Goal: Task Accomplishment & Management: Manage account settings

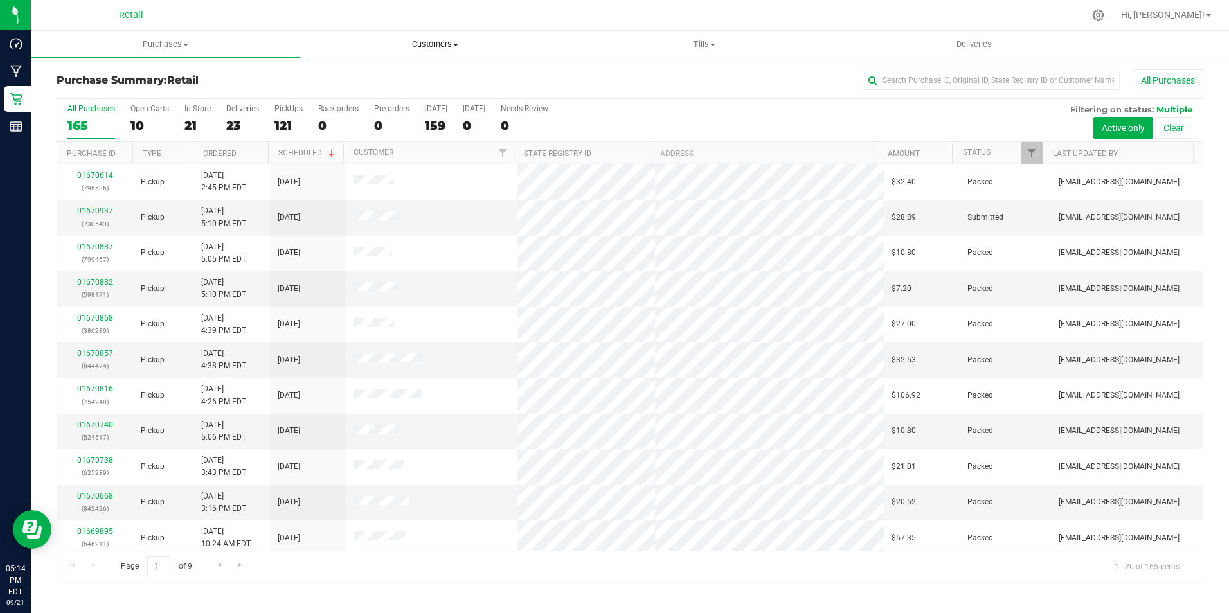
click at [444, 55] on uib-tab-heading "Customers All customers Add a new customer All physicians" at bounding box center [435, 44] width 268 height 26
click at [376, 78] on span "All customers" at bounding box center [346, 77] width 93 height 11
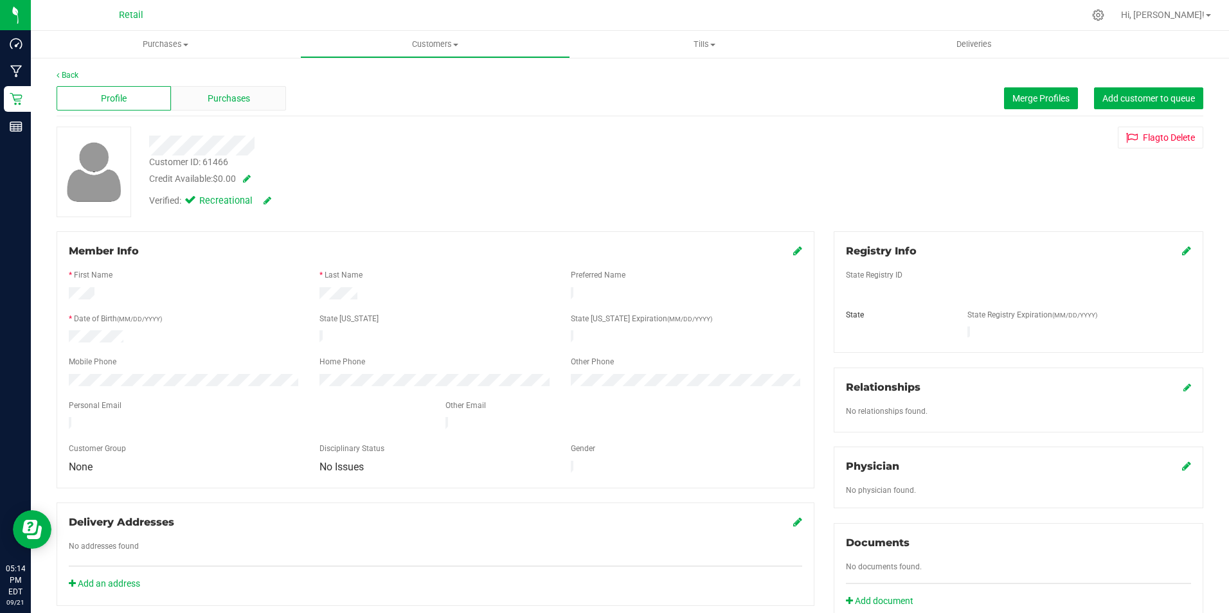
click at [212, 98] on span "Purchases" at bounding box center [229, 98] width 42 height 13
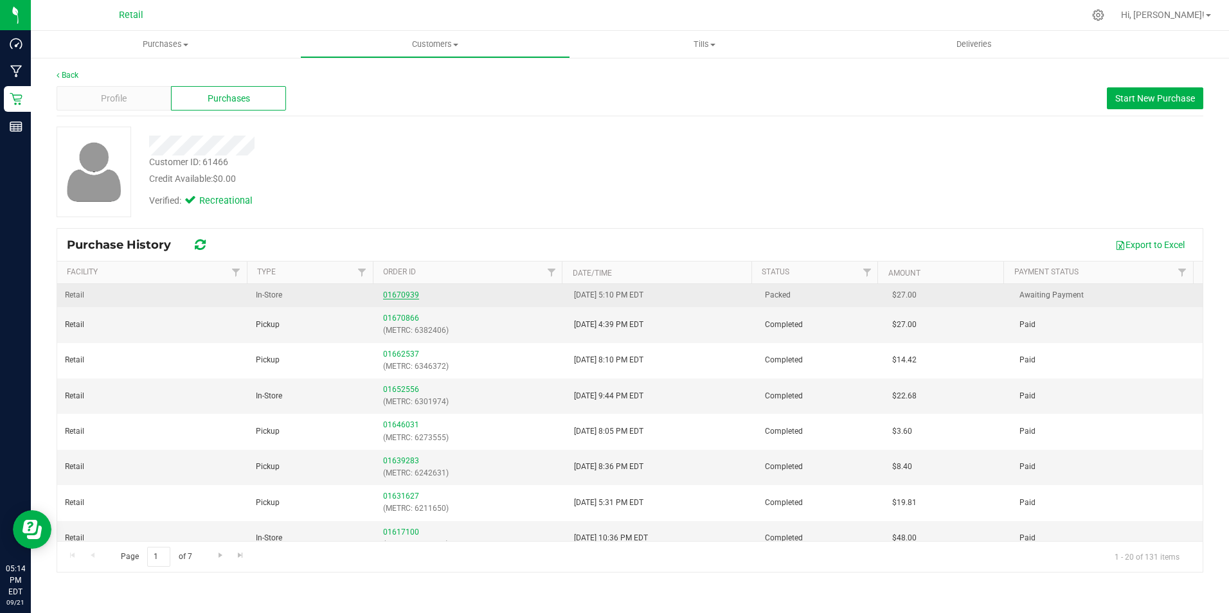
click at [395, 296] on link "01670939" at bounding box center [401, 294] width 36 height 9
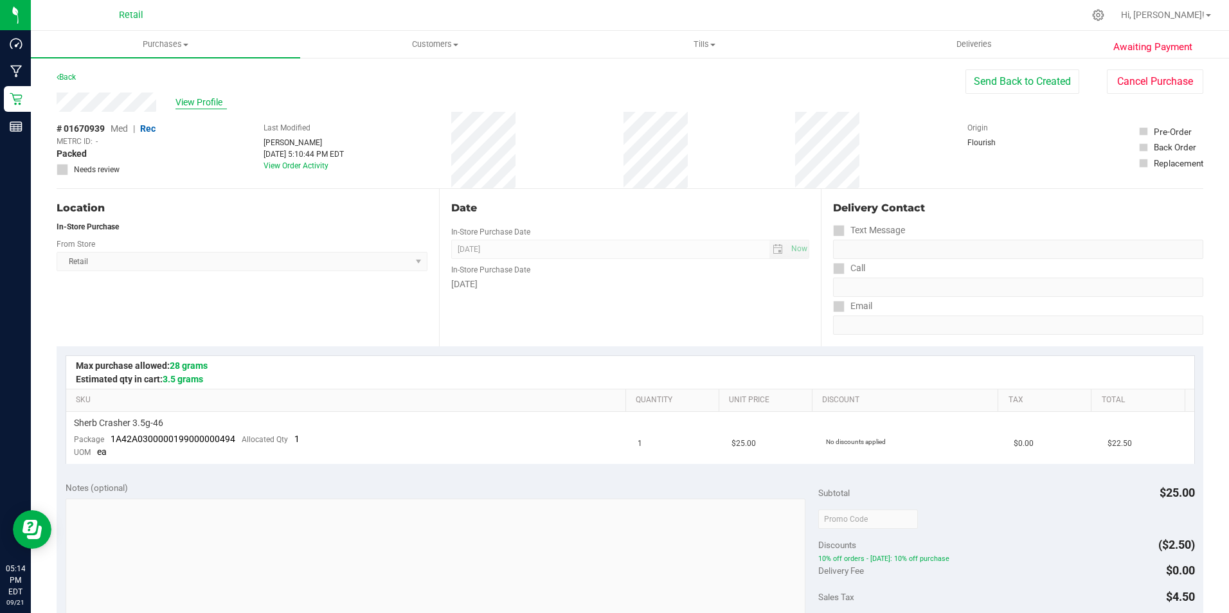
click at [183, 101] on span "View Profile" at bounding box center [200, 102] width 51 height 13
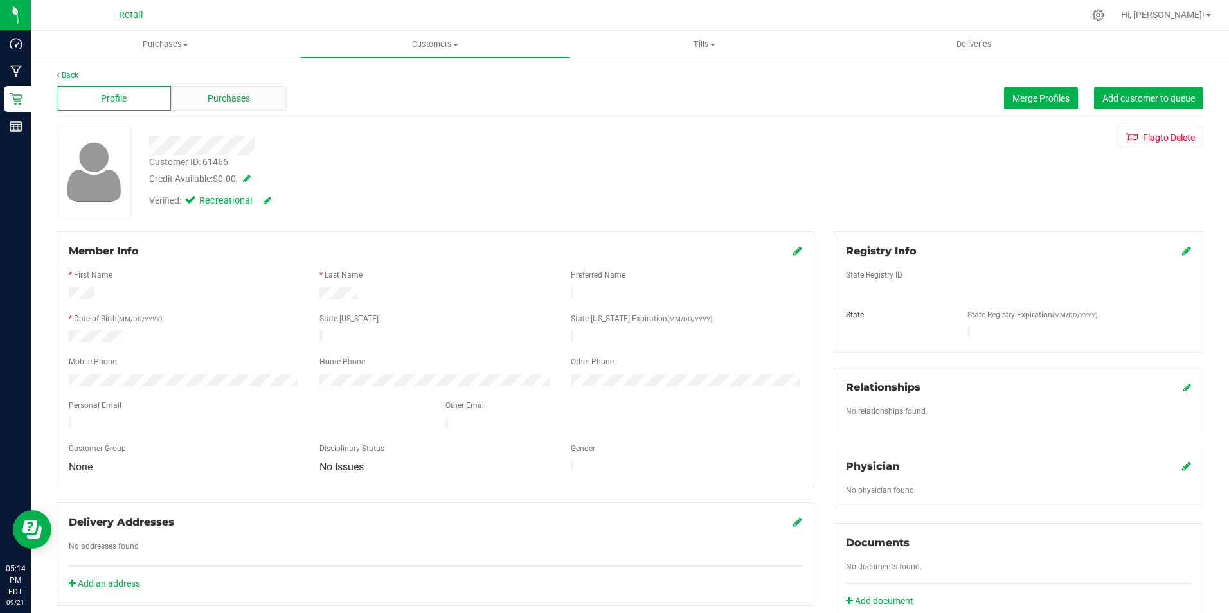
click at [217, 94] on span "Purchases" at bounding box center [229, 98] width 42 height 13
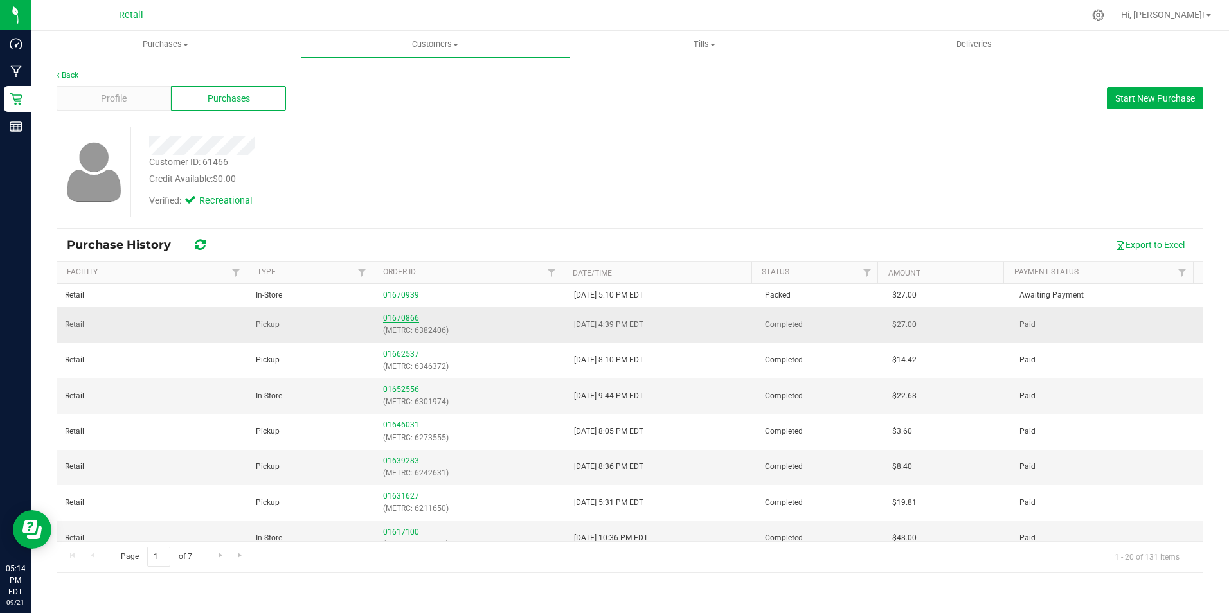
click at [399, 316] on link "01670866" at bounding box center [401, 318] width 36 height 9
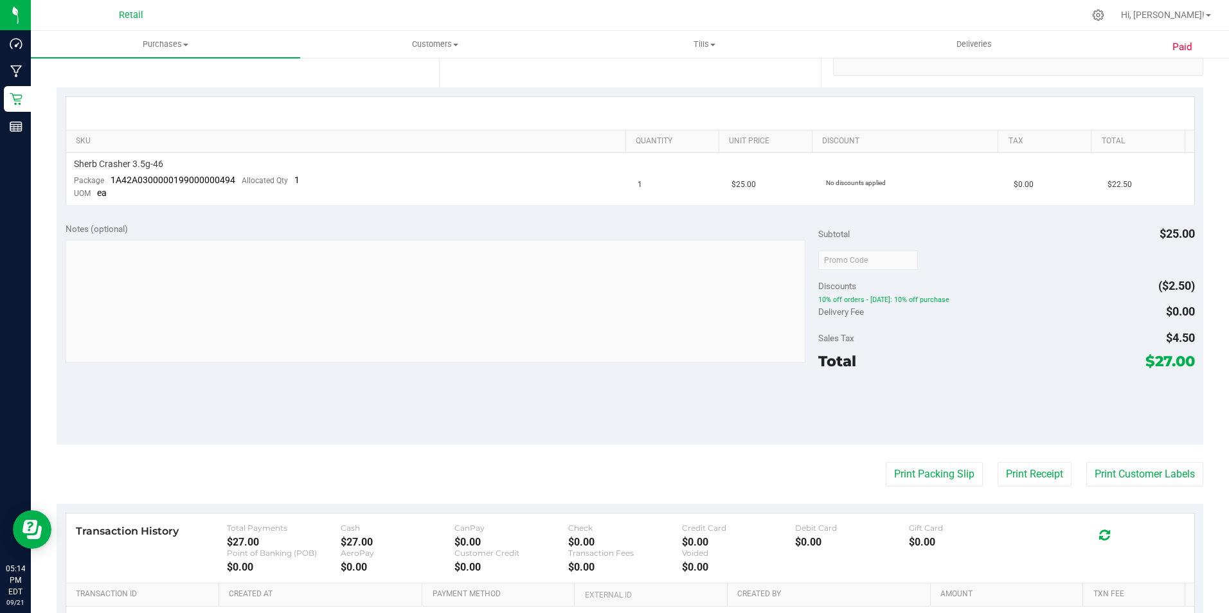
scroll to position [431, 0]
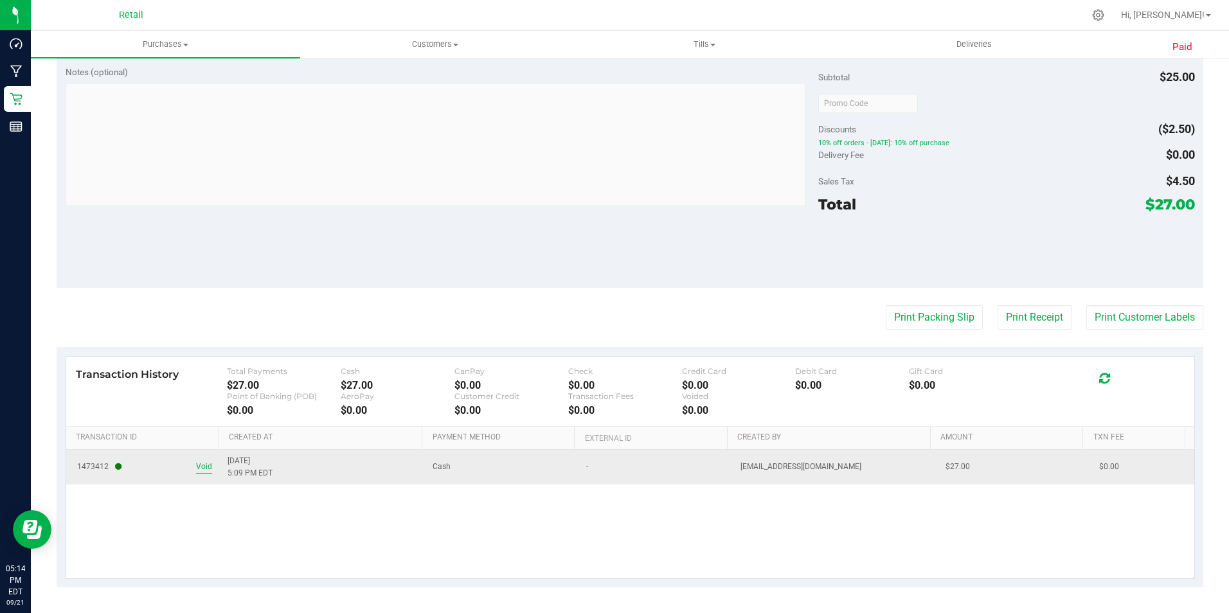
click at [196, 468] on span "Void" at bounding box center [204, 467] width 16 height 12
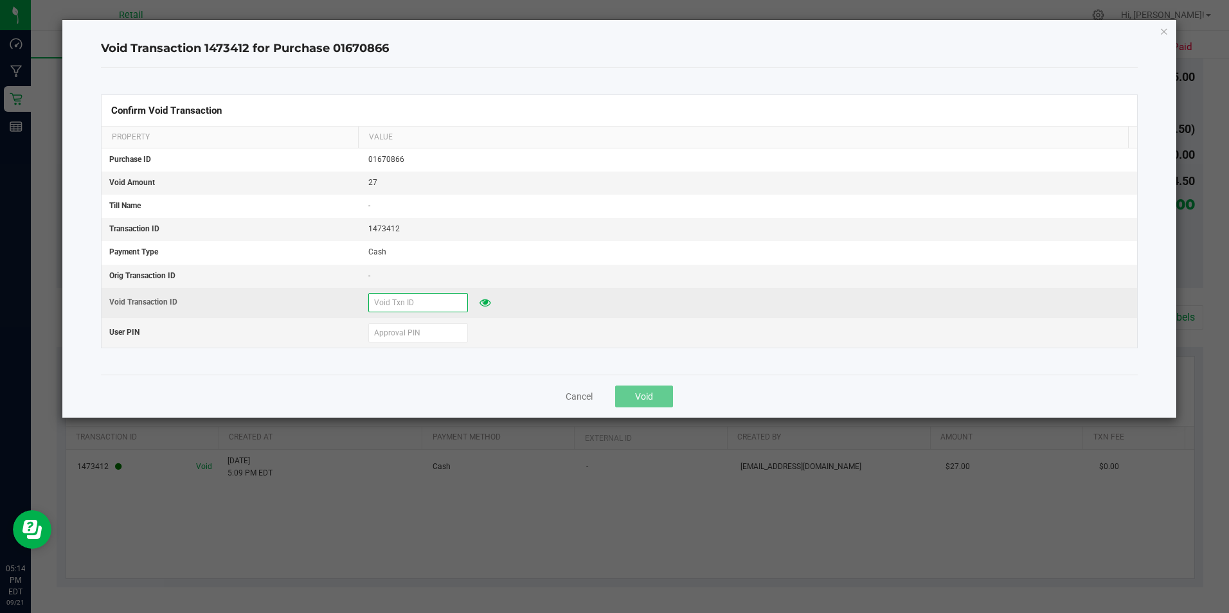
click at [425, 299] on input "text" at bounding box center [418, 302] width 100 height 19
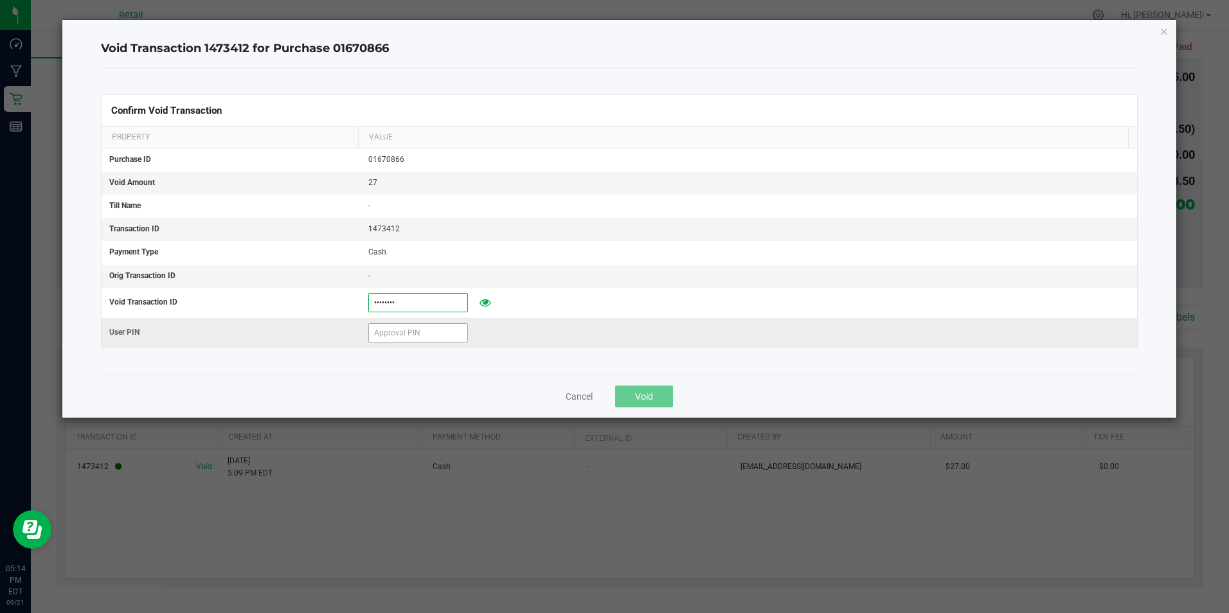
type input "09212025"
click at [420, 332] on input "text" at bounding box center [418, 332] width 100 height 19
type input "401086"
click at [648, 400] on span "Void" at bounding box center [644, 396] width 18 height 10
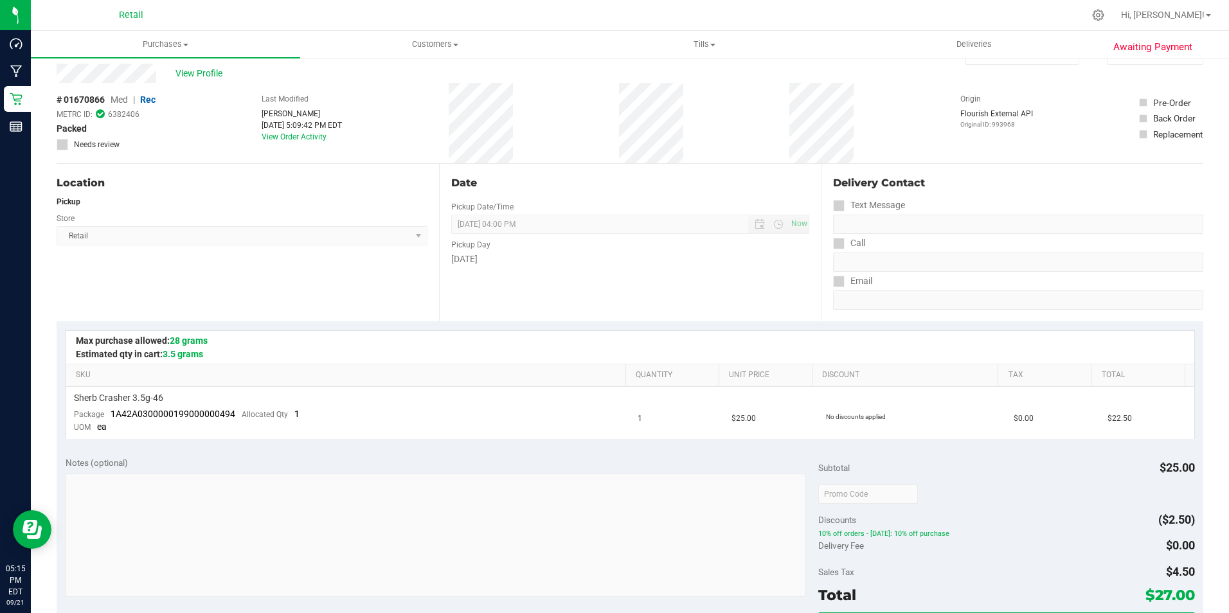
scroll to position [0, 0]
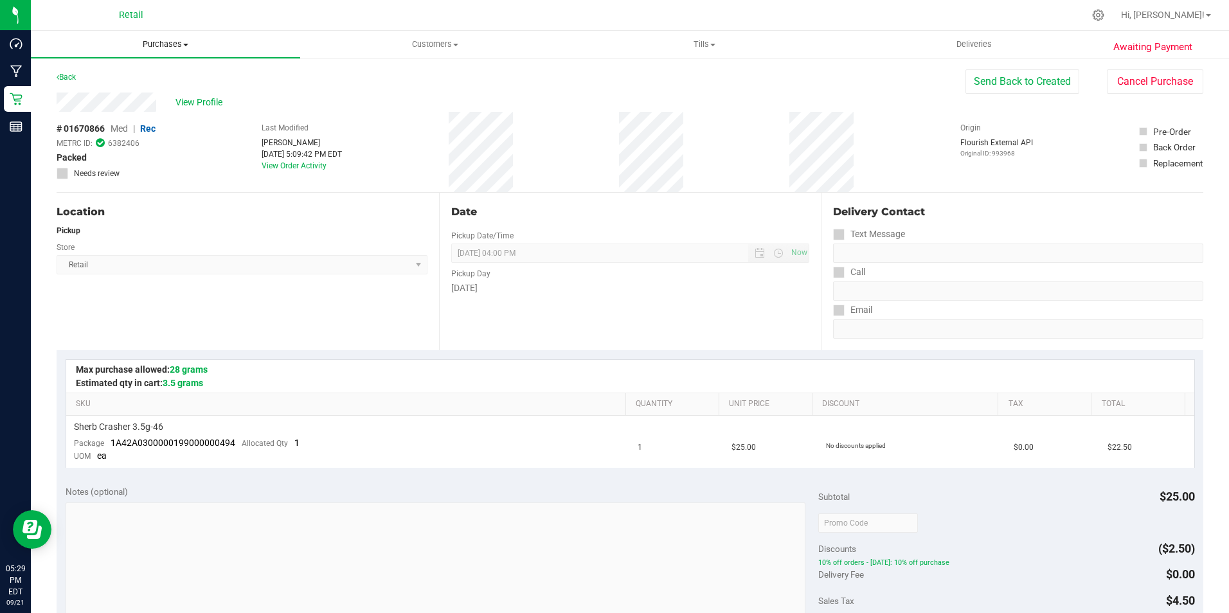
click at [184, 40] on span "Purchases" at bounding box center [165, 45] width 269 height 12
click at [31, 31] on link "Purchases Summary of purchases Fulfillment All purchases" at bounding box center [165, 44] width 269 height 27
